Goal: Find specific page/section: Find specific page/section

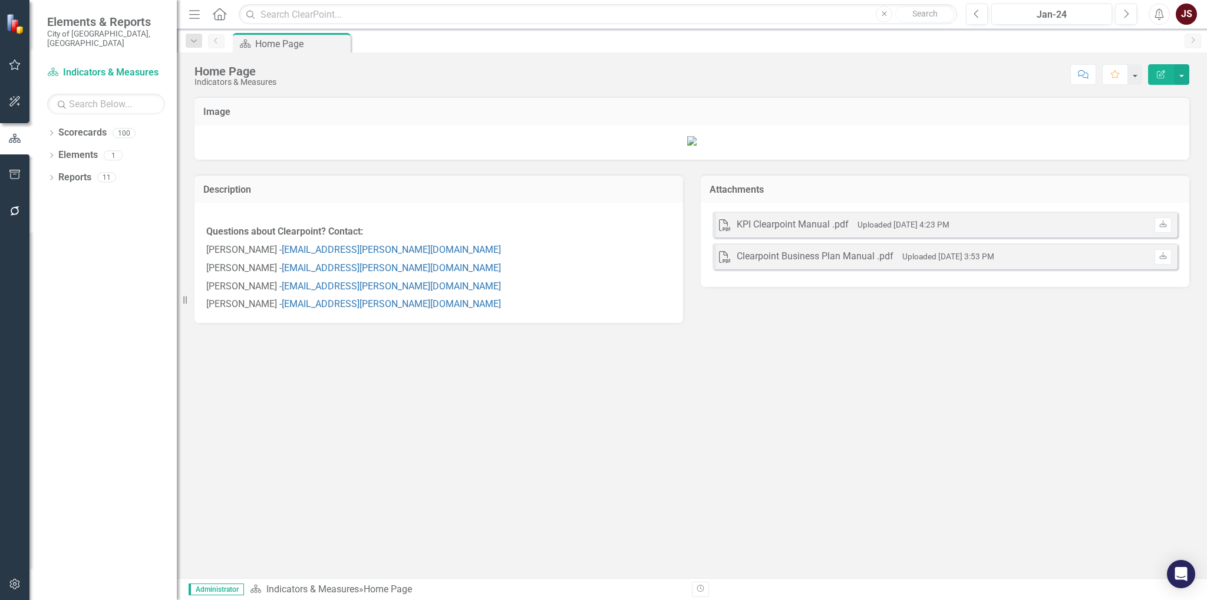
scroll to position [59, 0]
click at [49, 131] on icon "Dropdown" at bounding box center [51, 134] width 8 height 6
click at [57, 240] on icon "Dropdown" at bounding box center [57, 243] width 9 height 7
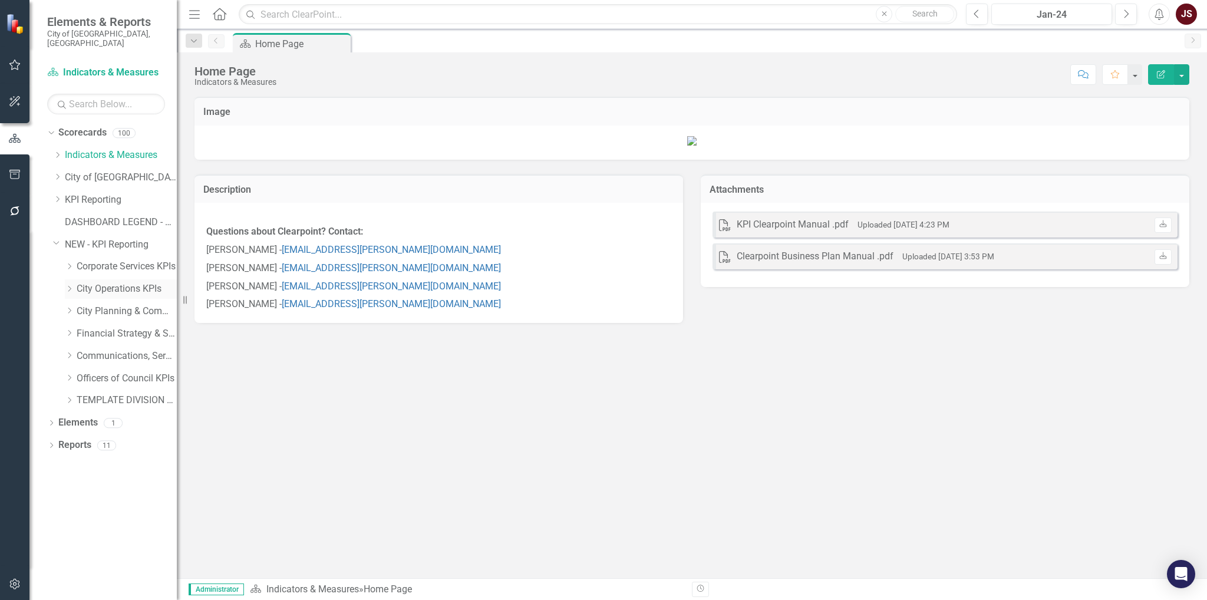
click at [71, 285] on icon "Dropdown" at bounding box center [69, 288] width 9 height 7
click at [67, 286] on div "Dropdown" at bounding box center [71, 289] width 12 height 6
click at [67, 285] on icon "Dropdown" at bounding box center [69, 288] width 9 height 7
click at [68, 282] on icon "Dropdown" at bounding box center [68, 286] width 7 height 9
click at [72, 285] on icon "Dropdown" at bounding box center [69, 288] width 9 height 7
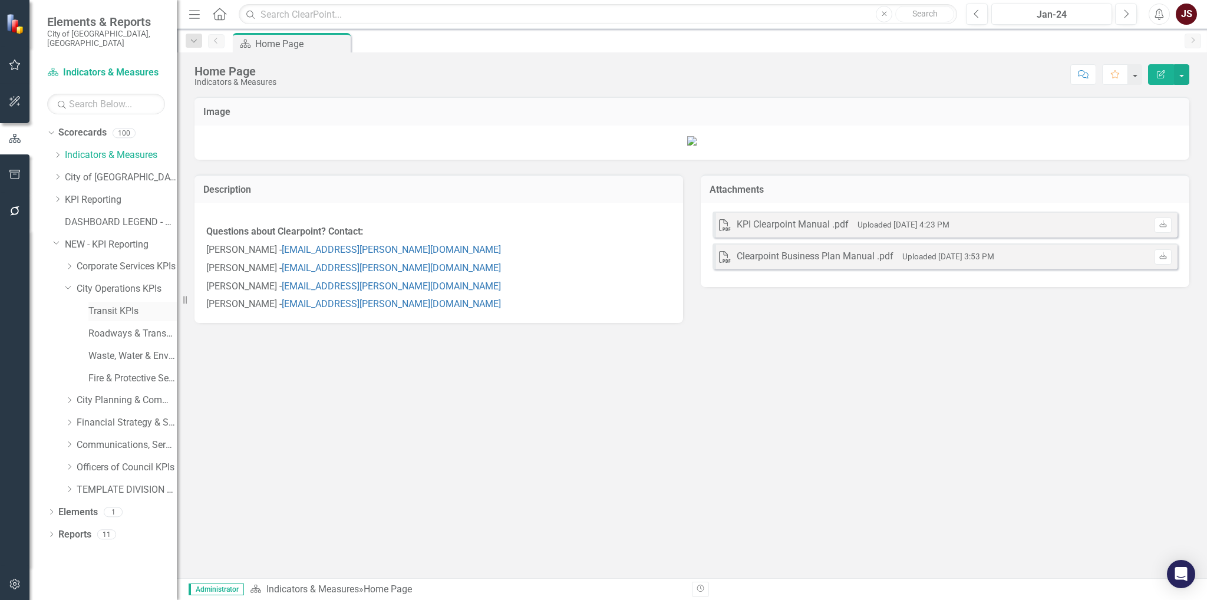
click at [113, 305] on link "Transit KPIs" at bounding box center [132, 312] width 88 height 14
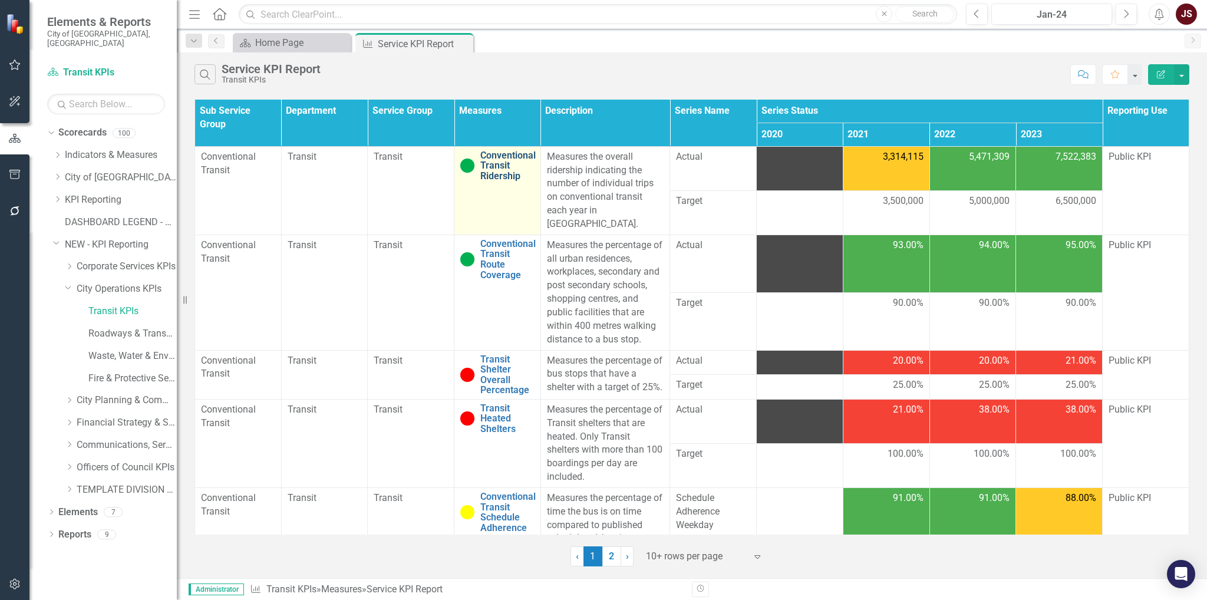
click at [497, 160] on link "Conventional Transit Ridership" at bounding box center [507, 165] width 55 height 31
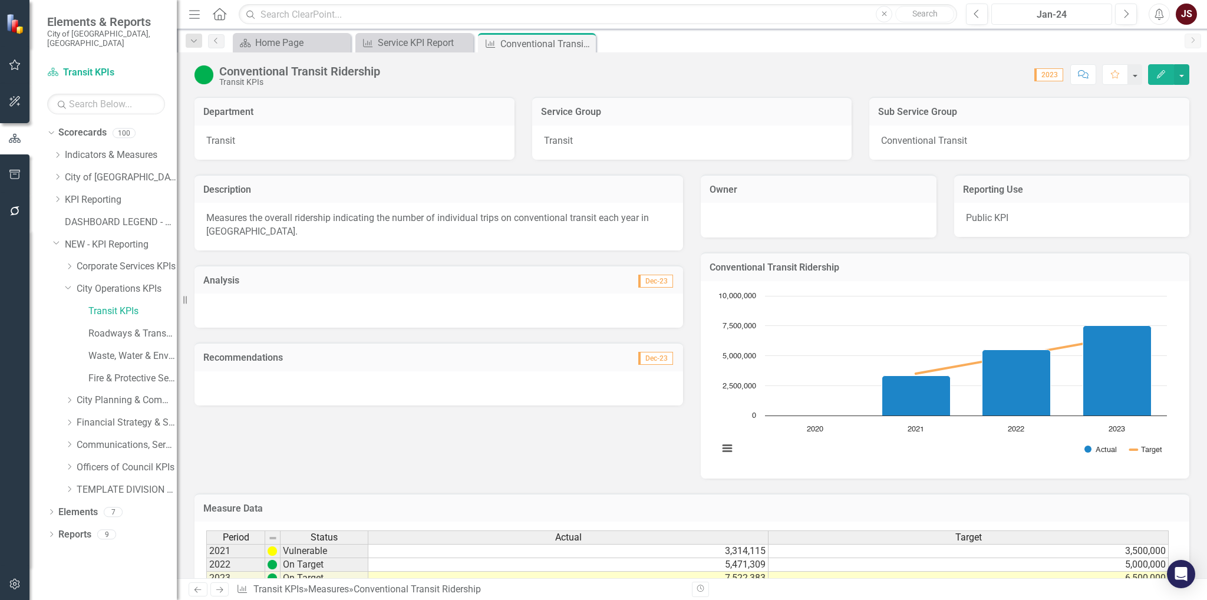
click at [1077, 22] on button "Jan-24" at bounding box center [1051, 14] width 121 height 21
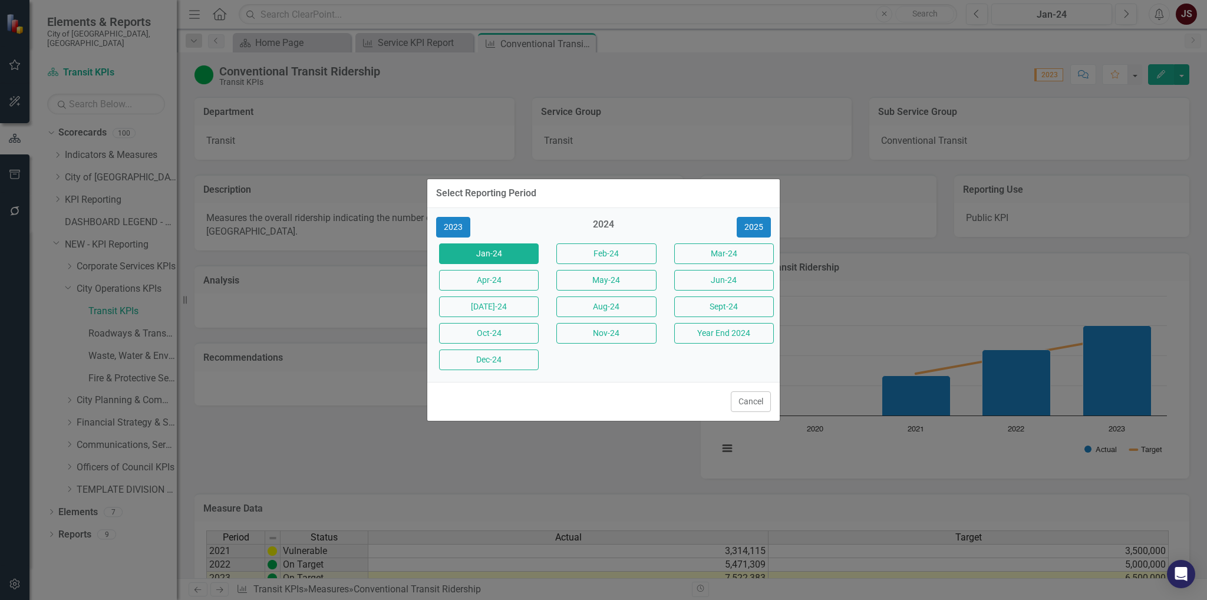
click at [746, 398] on button "Cancel" at bounding box center [751, 401] width 40 height 21
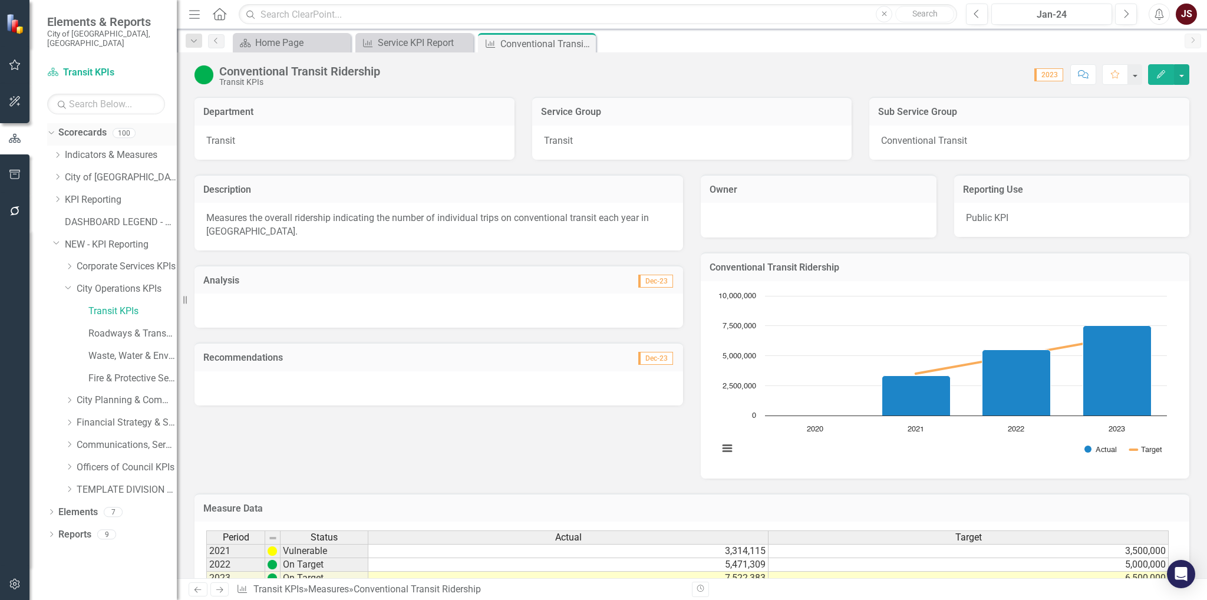
click at [51, 128] on icon "Dropdown" at bounding box center [50, 132] width 6 height 8
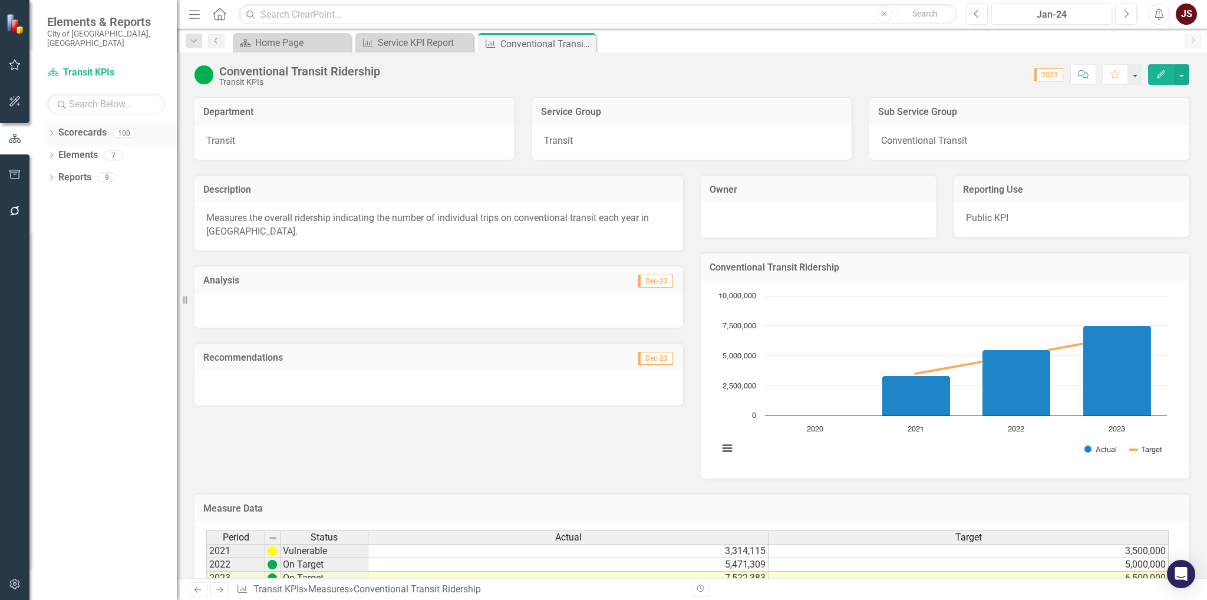
click at [52, 131] on icon "Dropdown" at bounding box center [51, 134] width 8 height 6
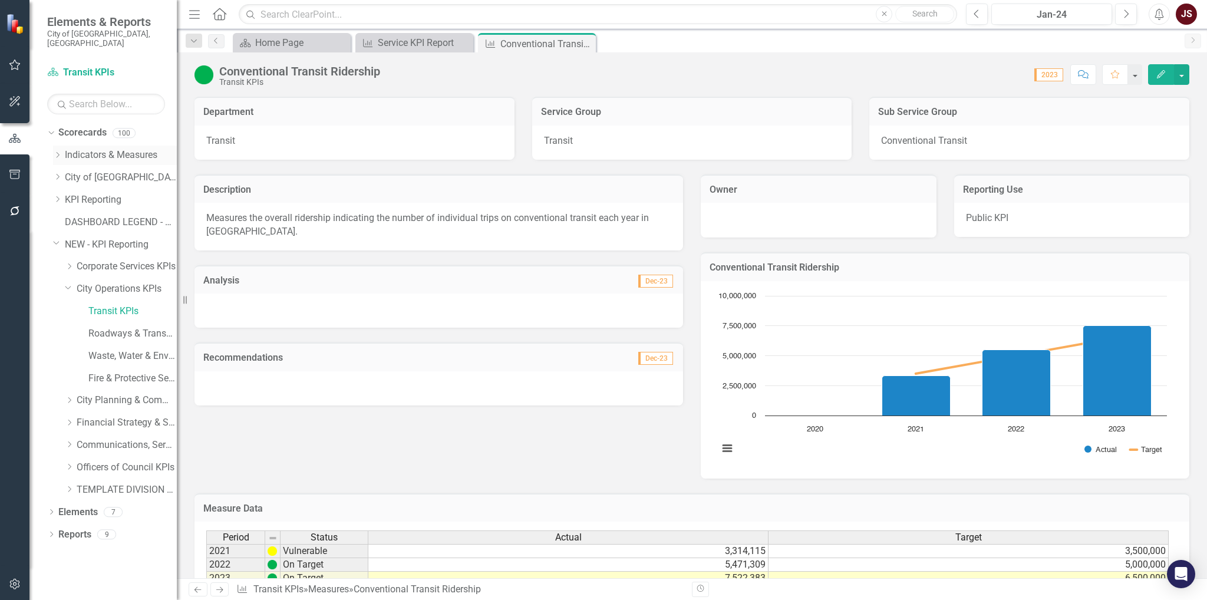
click at [60, 151] on icon "Dropdown" at bounding box center [57, 154] width 9 height 7
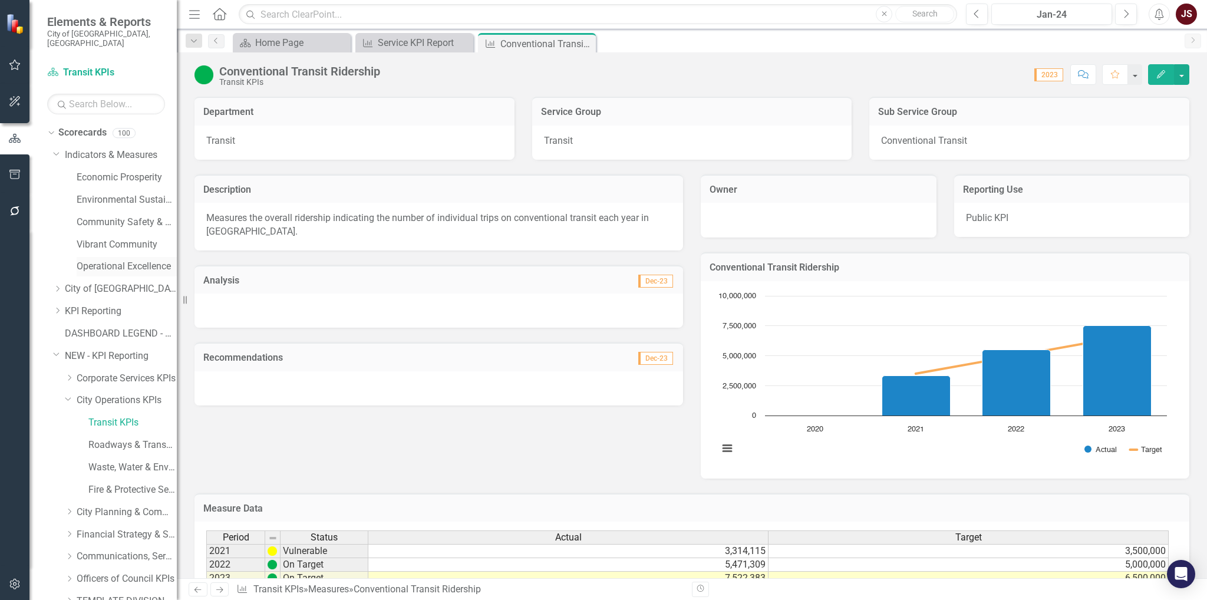
click at [120, 260] on link "Operational Excellence" at bounding box center [127, 267] width 100 height 14
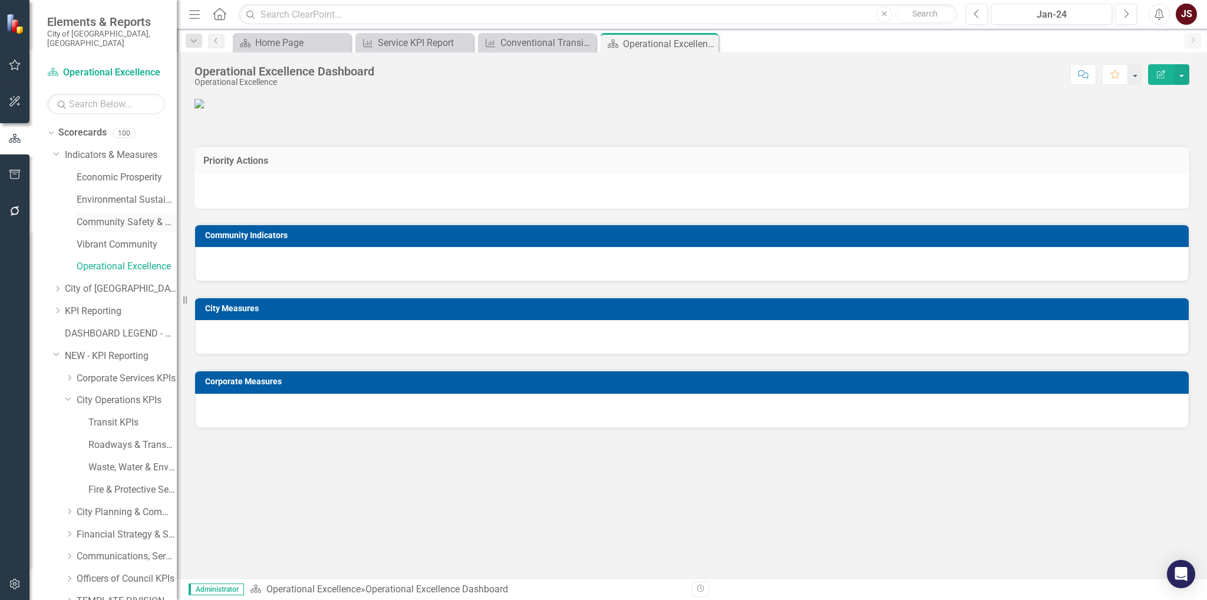
click at [120, 216] on link "Community Safety & Well-being" at bounding box center [127, 223] width 100 height 14
